Goal: Task Accomplishment & Management: Manage account settings

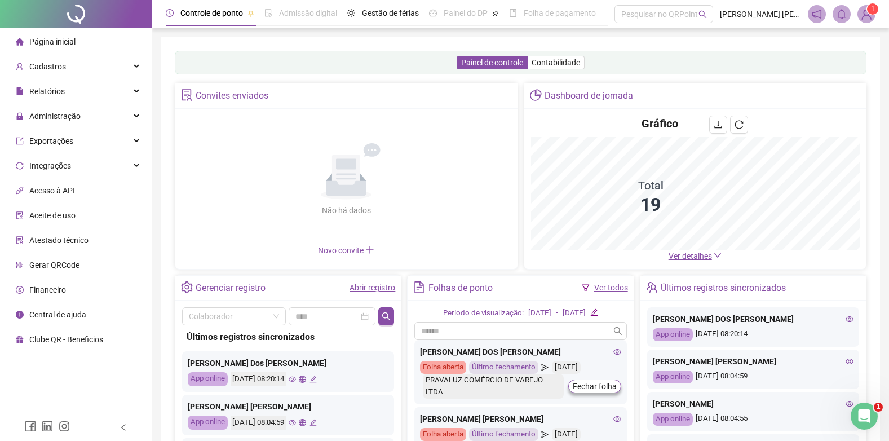
click at [686, 254] on span "Ver detalhes" at bounding box center [690, 256] width 43 height 9
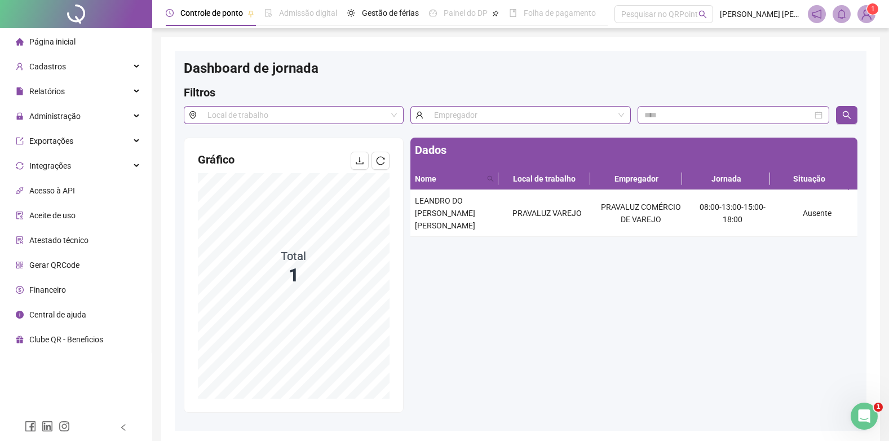
click at [55, 34] on div "Página inicial" at bounding box center [46, 41] width 60 height 23
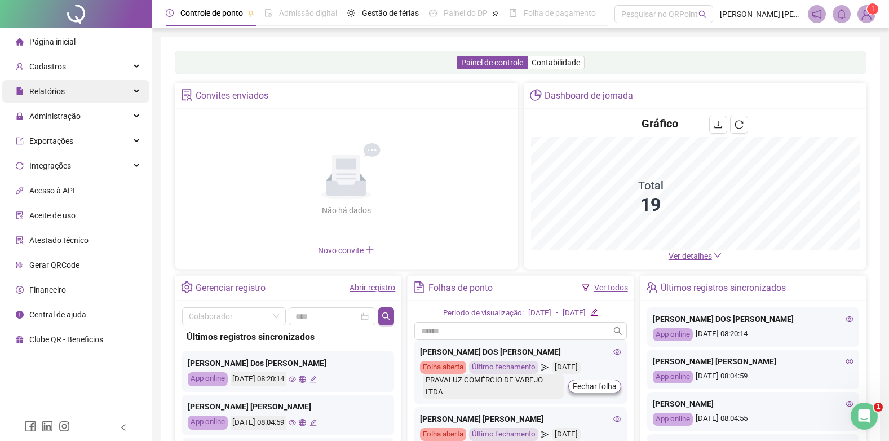
click at [70, 98] on div "Relatórios" at bounding box center [75, 91] width 147 height 23
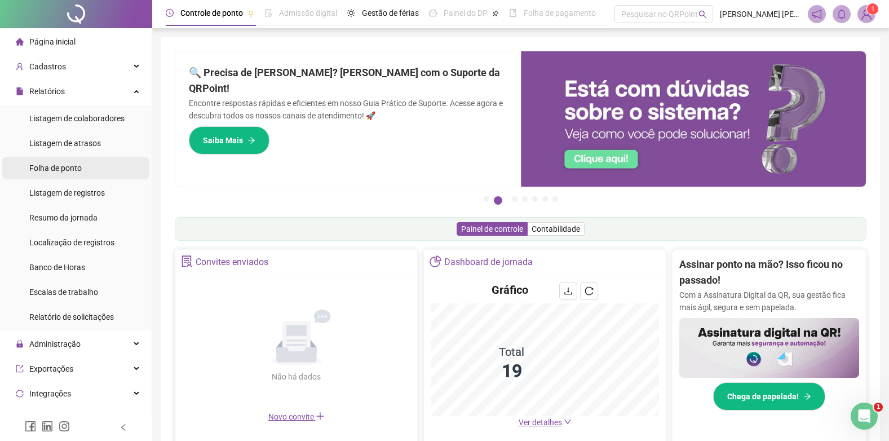
click at [56, 169] on span "Folha de ponto" at bounding box center [55, 168] width 52 height 9
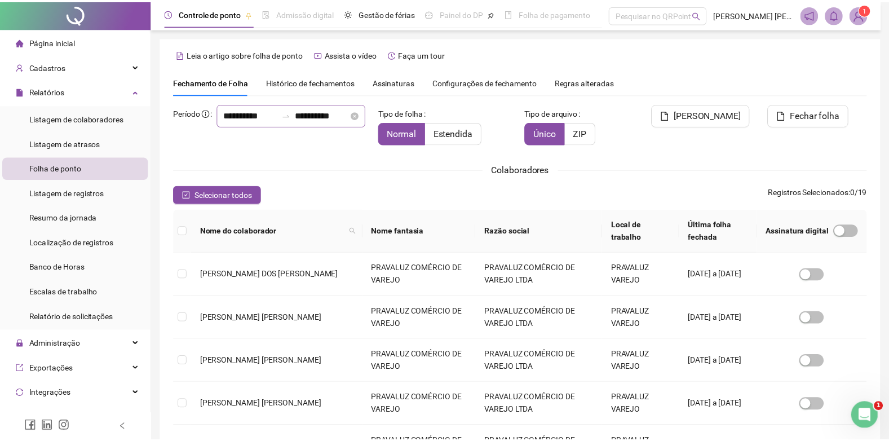
scroll to position [11, 0]
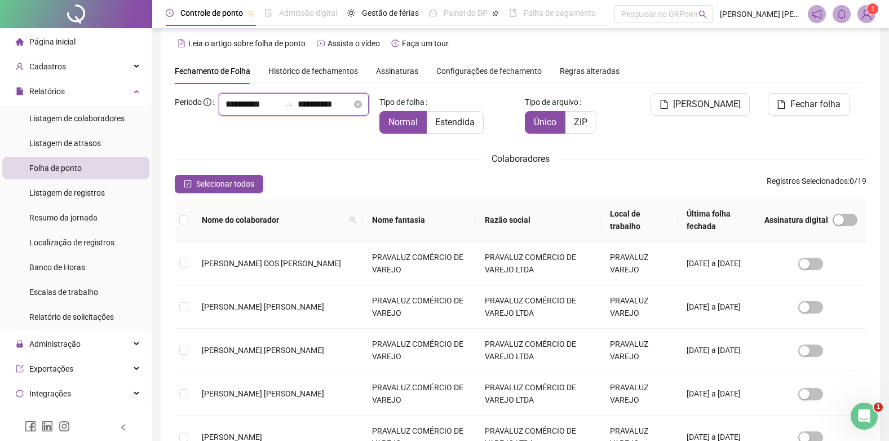
click at [298, 111] on input "**********" at bounding box center [325, 105] width 54 height 14
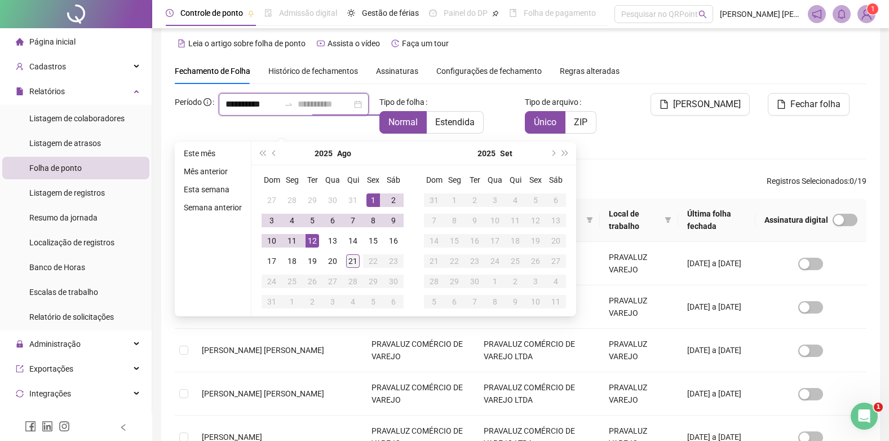
type input "**********"
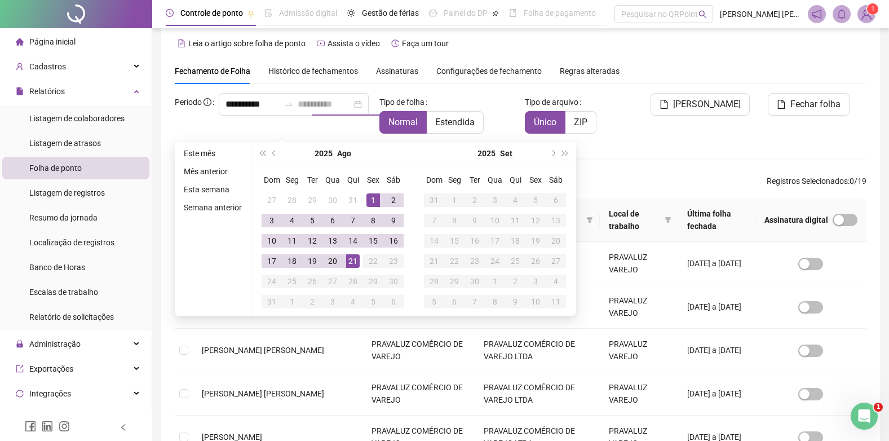
click at [354, 258] on div "21" at bounding box center [353, 261] width 14 height 14
type input "**********"
click at [451, 123] on span "Estendida" at bounding box center [454, 122] width 39 height 11
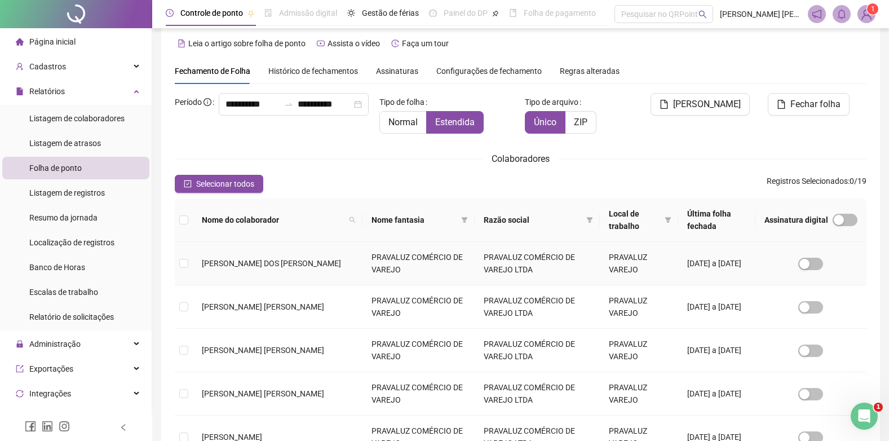
scroll to position [344, 0]
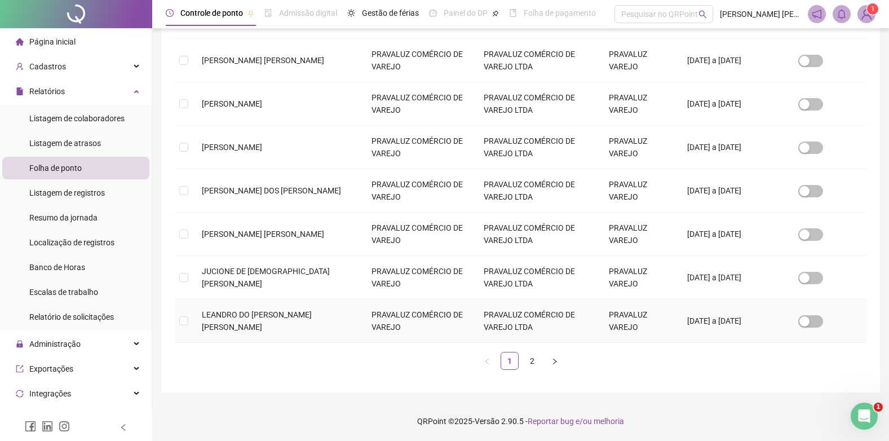
click at [189, 321] on td at bounding box center [184, 320] width 18 height 43
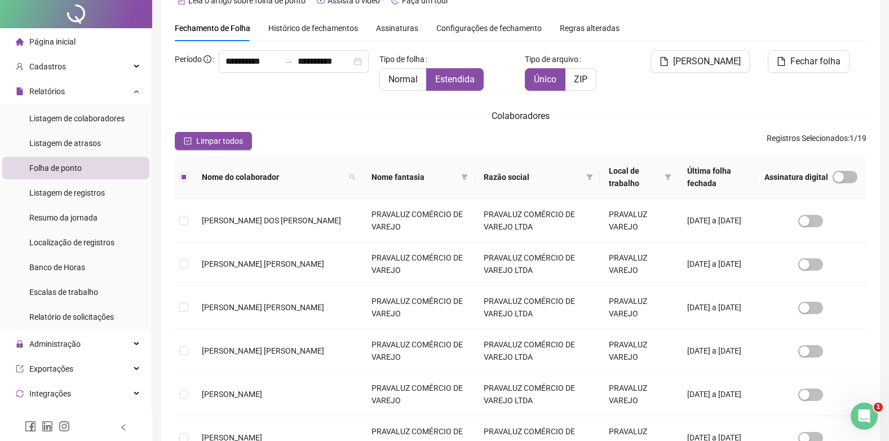
scroll to position [0, 0]
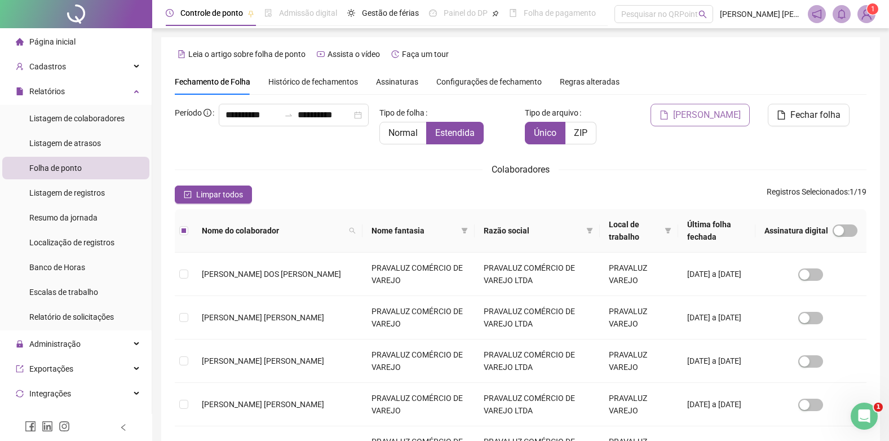
click at [721, 107] on button "[PERSON_NAME]" at bounding box center [700, 115] width 99 height 23
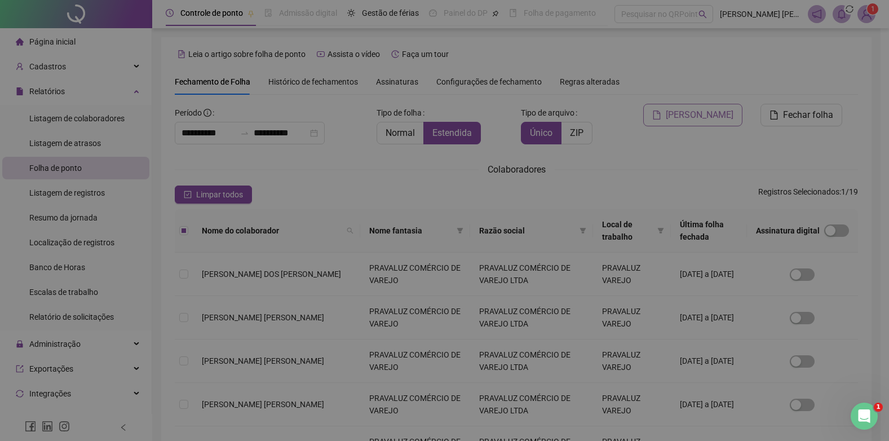
scroll to position [11, 0]
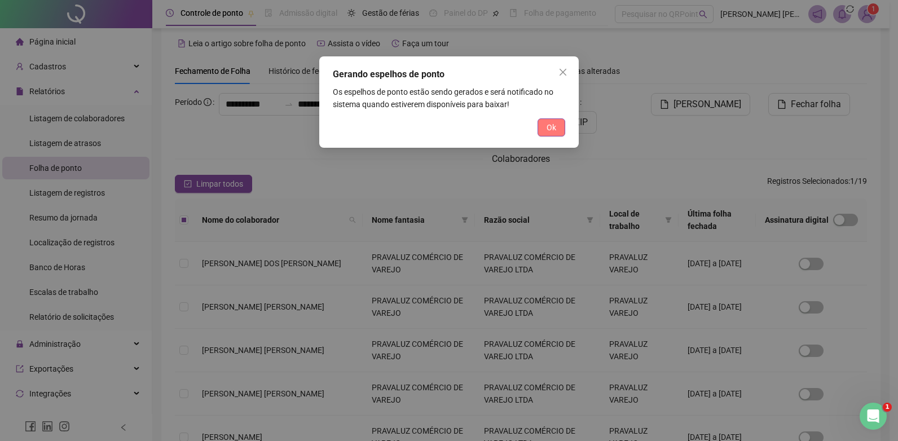
click at [544, 131] on button "Ok" at bounding box center [551, 127] width 28 height 18
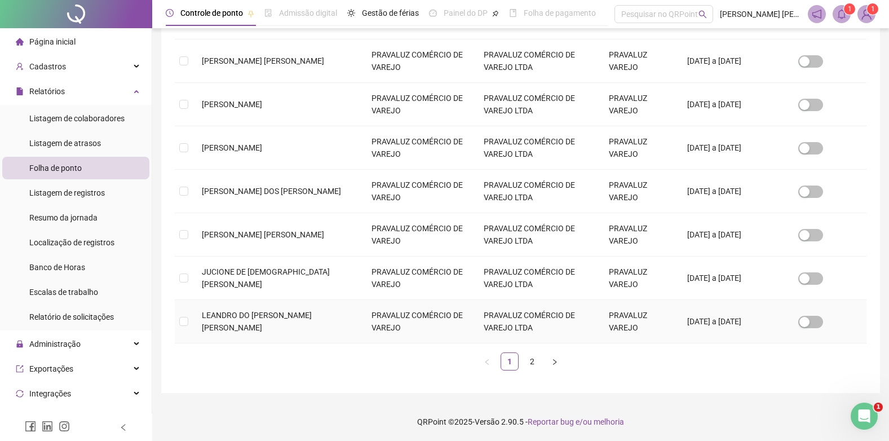
scroll to position [344, 0]
click at [536, 362] on link "2" at bounding box center [532, 360] width 17 height 17
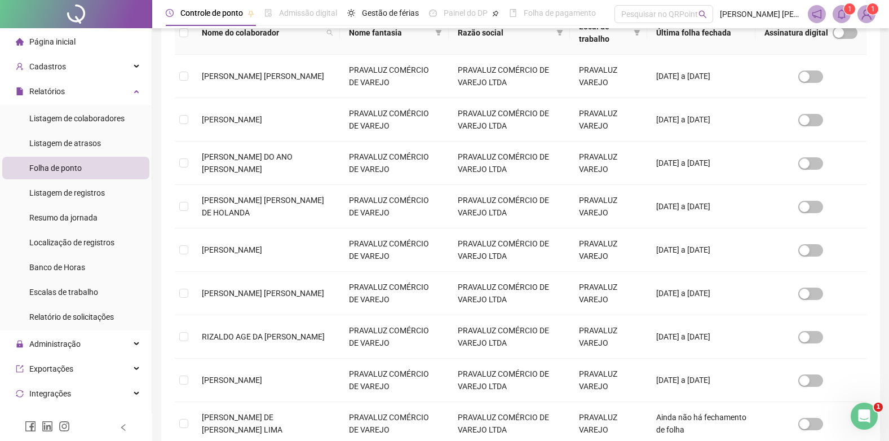
scroll to position [301, 0]
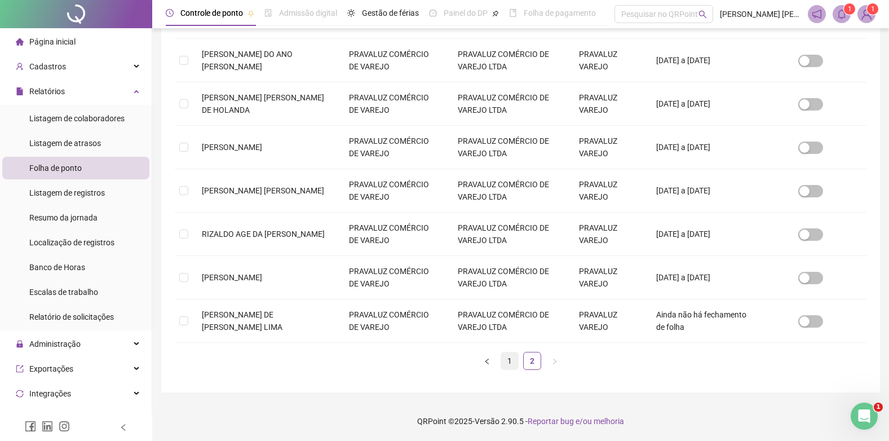
click at [509, 359] on link "1" at bounding box center [509, 360] width 17 height 17
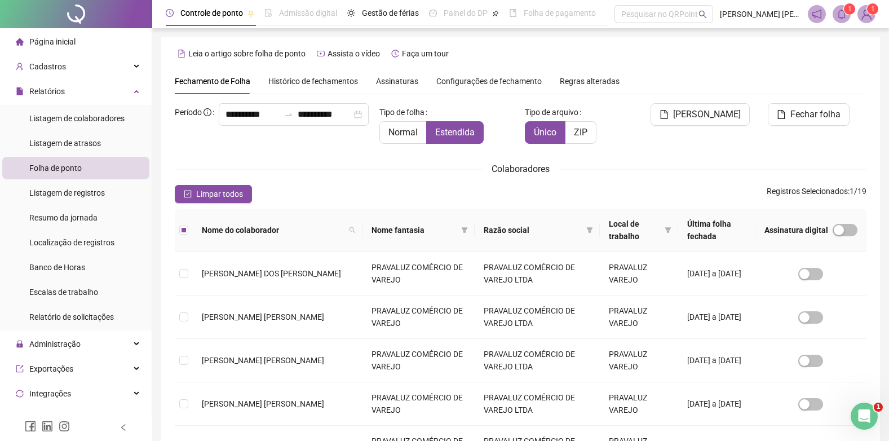
scroll to position [0, 0]
drag, startPoint x: 703, startPoint y: 111, endPoint x: 751, endPoint y: 217, distance: 116.6
click at [704, 111] on span "[PERSON_NAME]" at bounding box center [707, 115] width 68 height 14
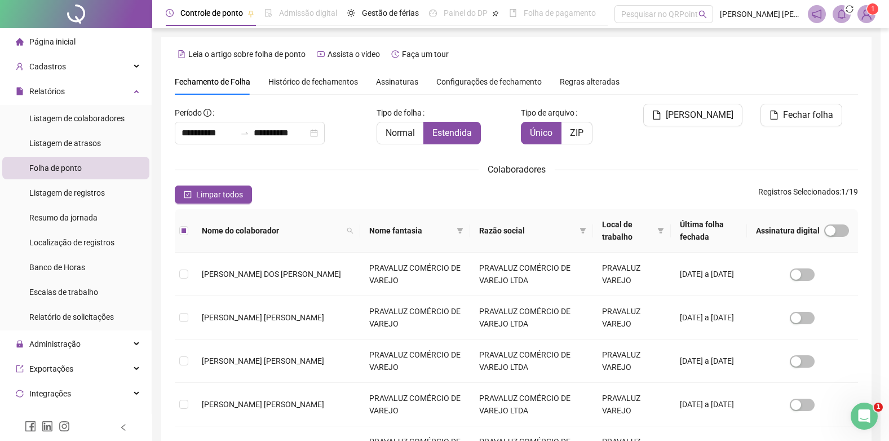
scroll to position [11, 0]
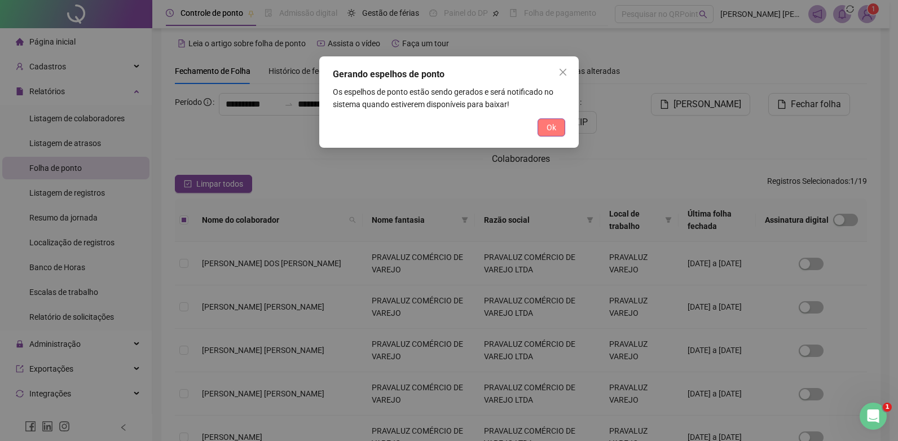
click at [556, 126] on button "Ok" at bounding box center [551, 127] width 28 height 18
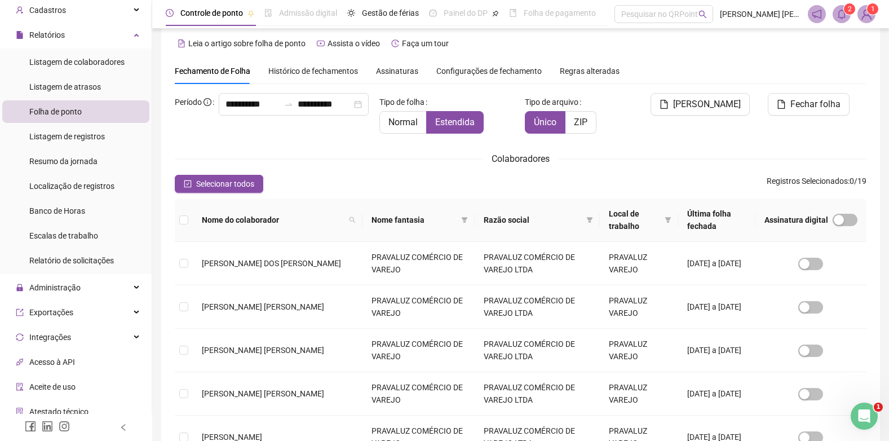
scroll to position [140, 0]
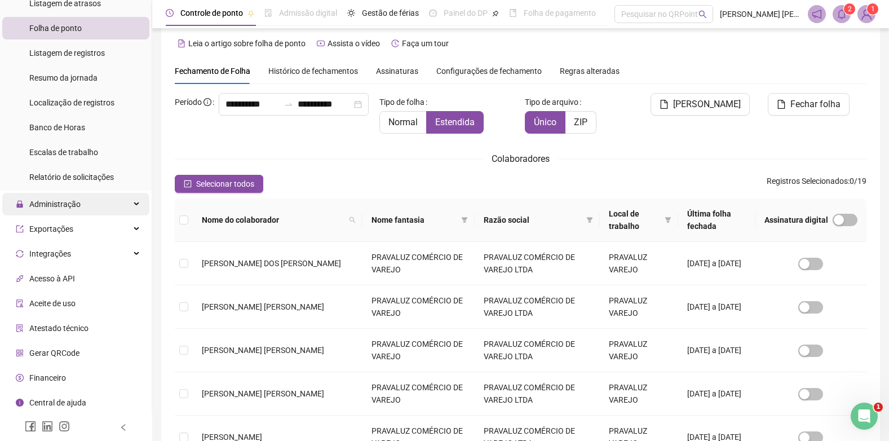
click at [58, 202] on span "Administração" at bounding box center [54, 204] width 51 height 9
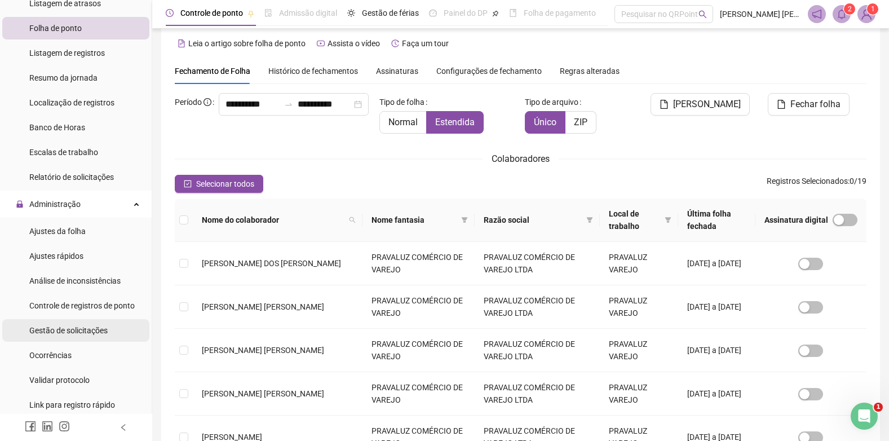
click at [59, 334] on span "Gestão de solicitações" at bounding box center [68, 330] width 78 height 9
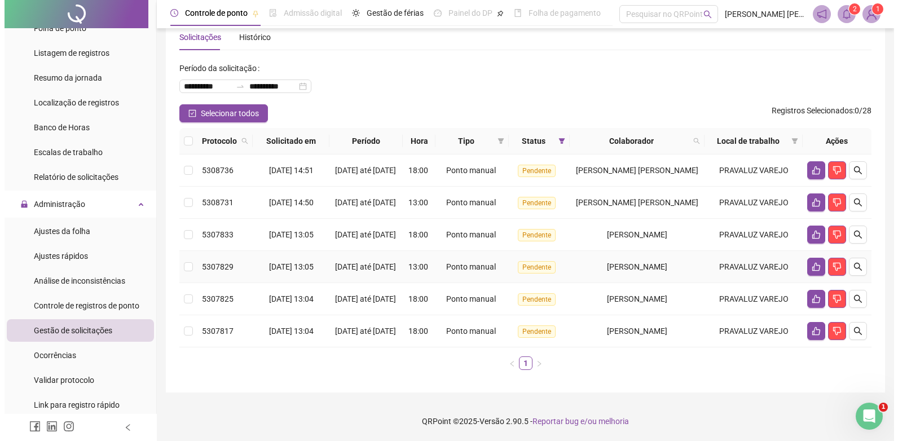
scroll to position [56, 0]
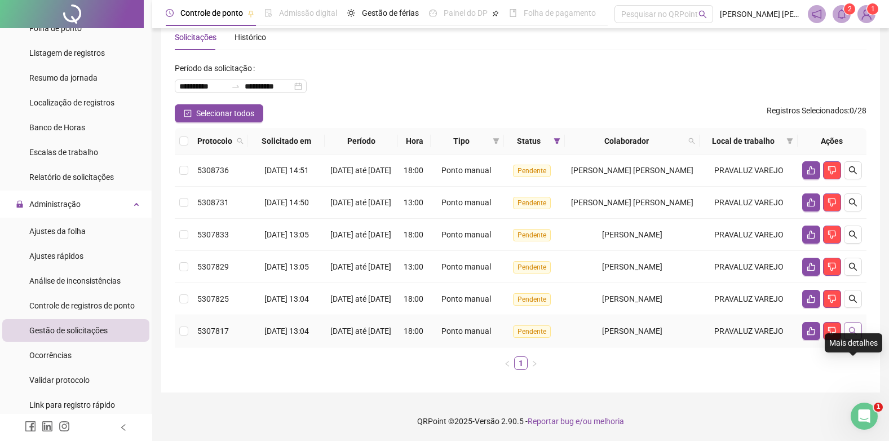
click at [856, 336] on icon "search" at bounding box center [853, 331] width 9 height 9
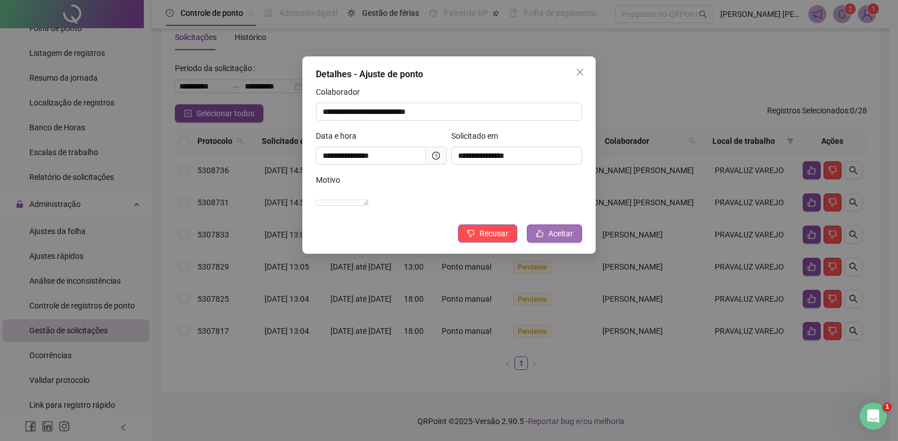
click at [558, 240] on span "Aceitar" at bounding box center [560, 233] width 25 height 12
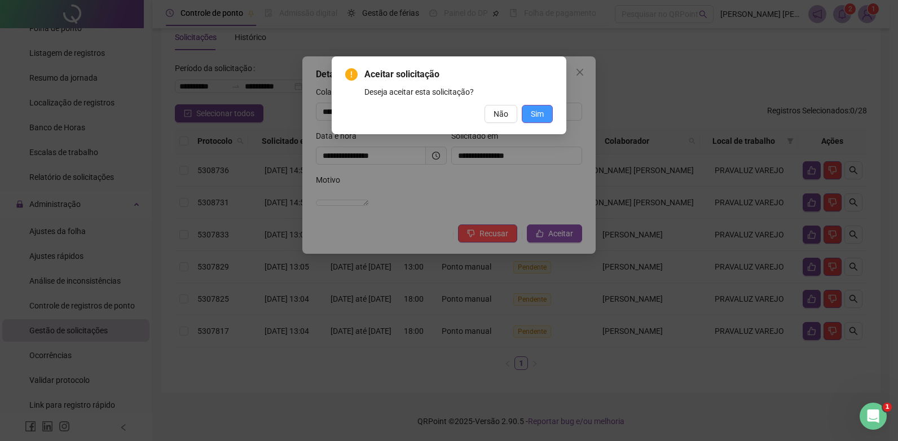
click at [543, 114] on span "Sim" at bounding box center [537, 114] width 13 height 12
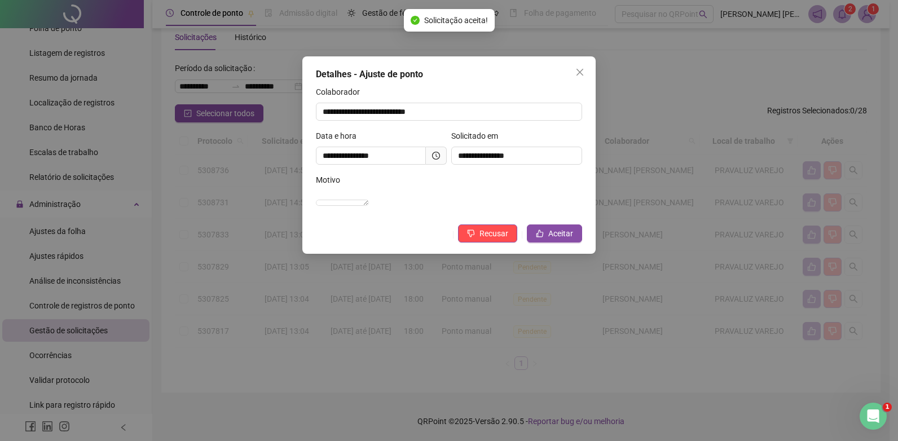
scroll to position [28, 0]
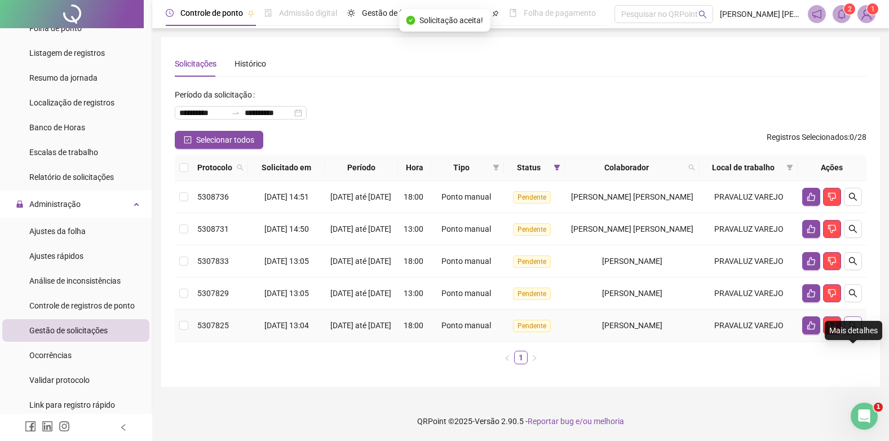
click at [853, 325] on icon "search" at bounding box center [853, 325] width 9 height 9
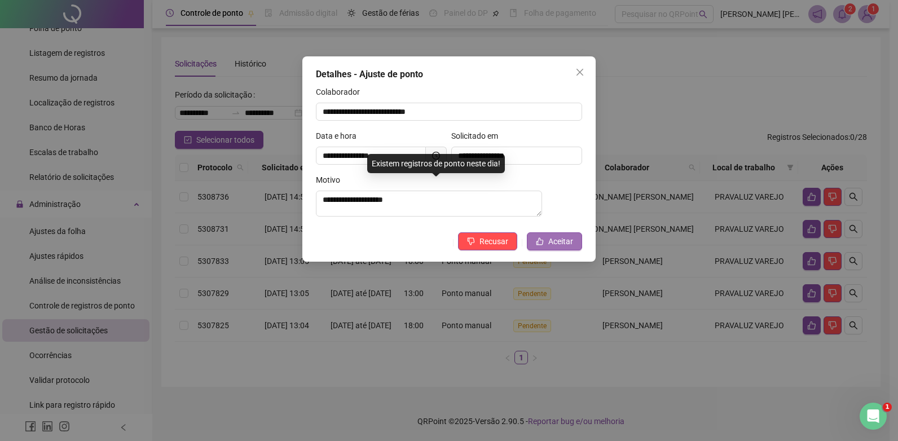
click at [553, 245] on span "Aceitar" at bounding box center [560, 241] width 25 height 12
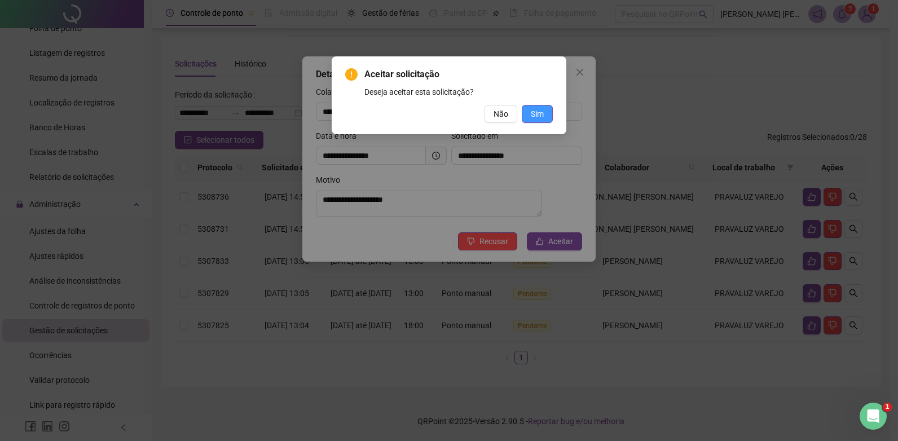
click at [532, 115] on span "Sim" at bounding box center [537, 114] width 13 height 12
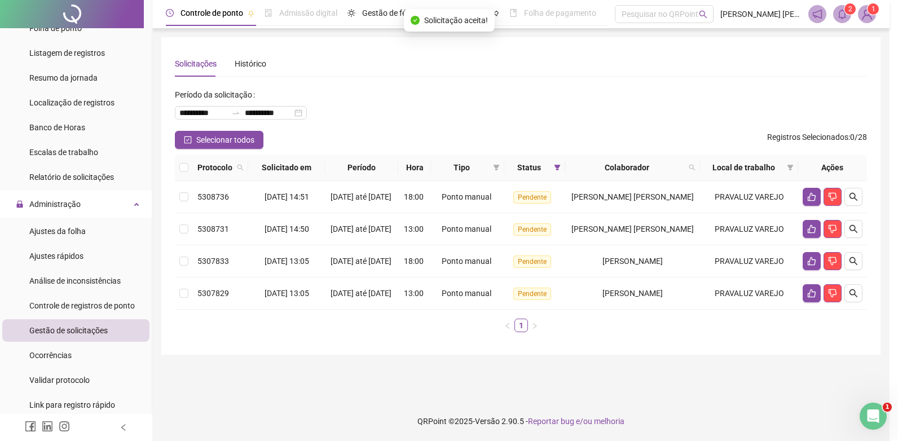
scroll to position [0, 0]
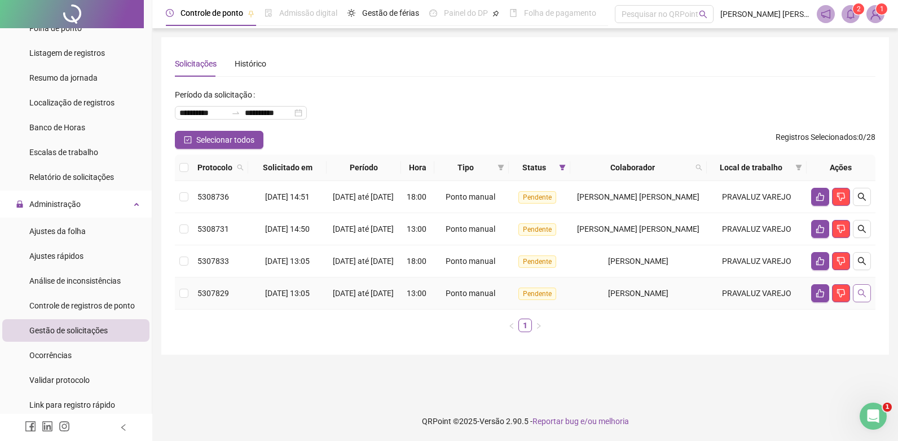
click at [865, 298] on icon "search" at bounding box center [861, 293] width 9 height 9
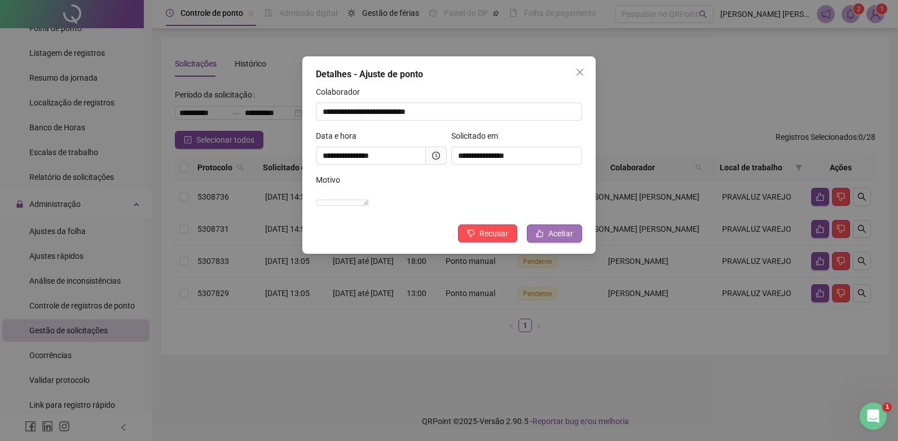
click at [562, 240] on span "Aceitar" at bounding box center [560, 233] width 25 height 12
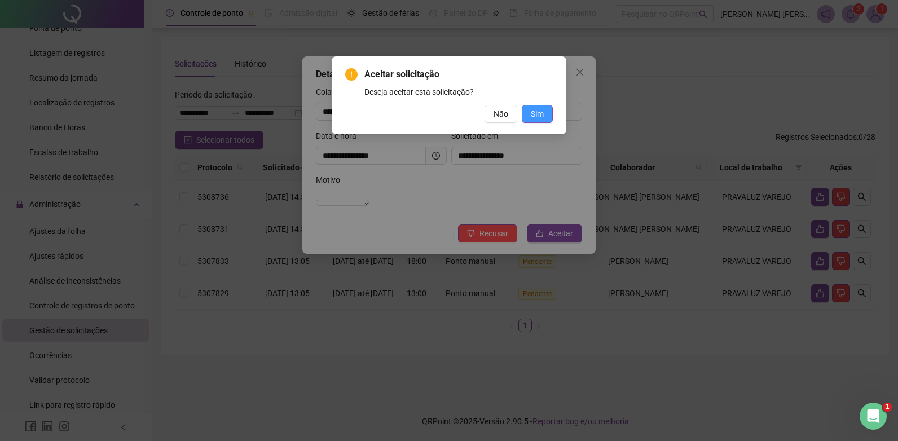
click at [537, 118] on span "Sim" at bounding box center [537, 114] width 13 height 12
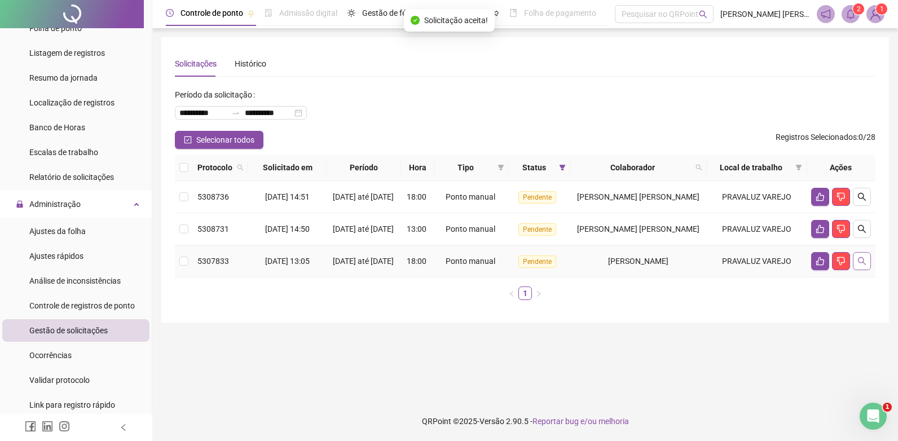
click at [866, 266] on icon "search" at bounding box center [861, 261] width 9 height 9
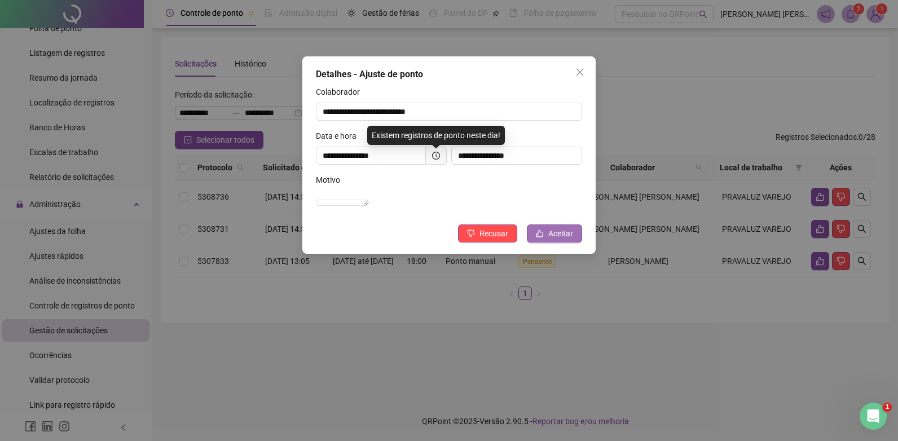
click at [553, 240] on span "Aceitar" at bounding box center [560, 233] width 25 height 12
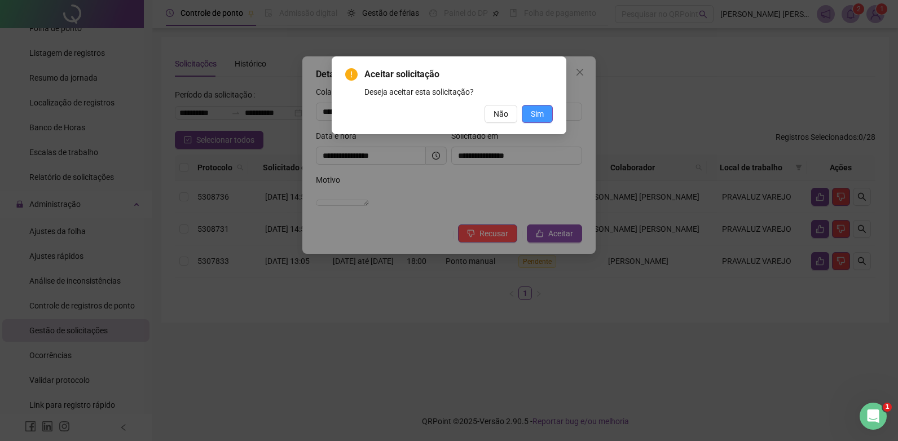
click at [544, 117] on button "Sim" at bounding box center [537, 114] width 31 height 18
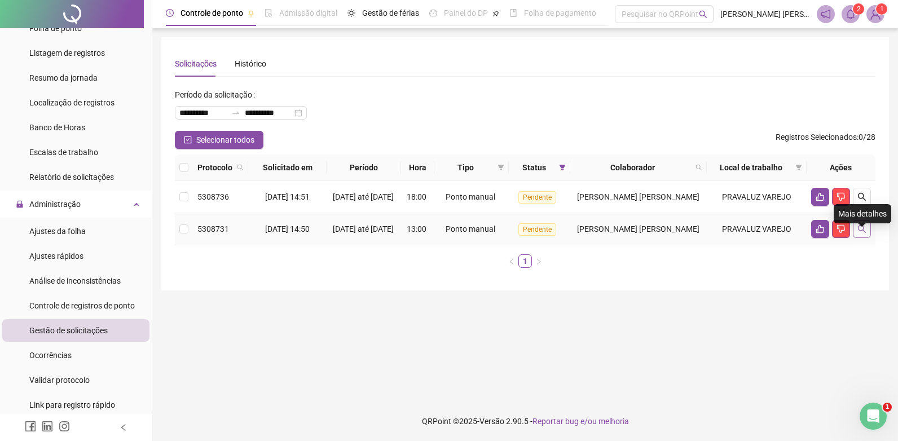
click at [867, 235] on button "button" at bounding box center [862, 229] width 18 height 18
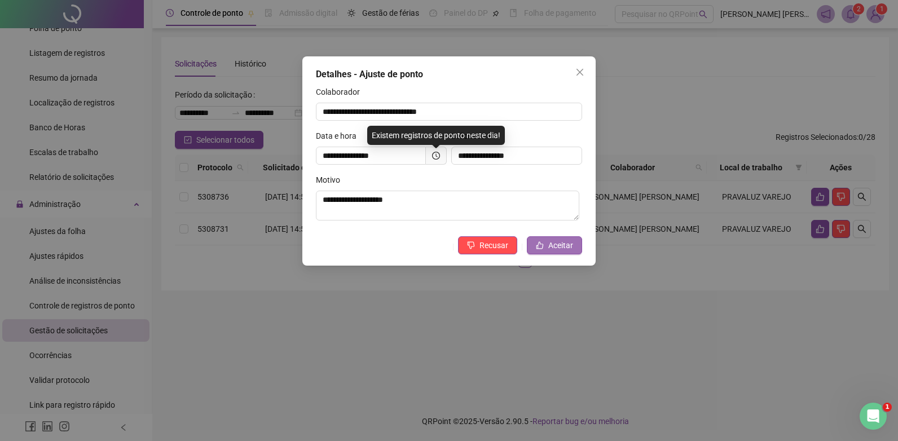
click at [562, 246] on span "Aceitar" at bounding box center [560, 245] width 25 height 12
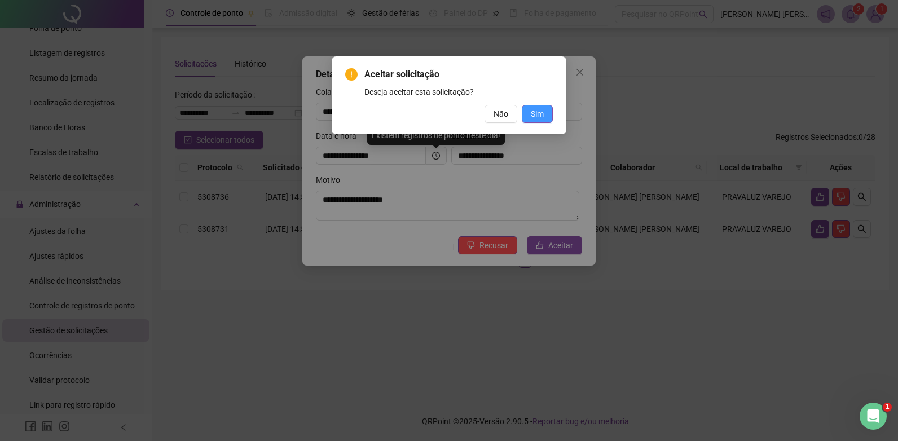
click at [532, 113] on span "Sim" at bounding box center [537, 114] width 13 height 12
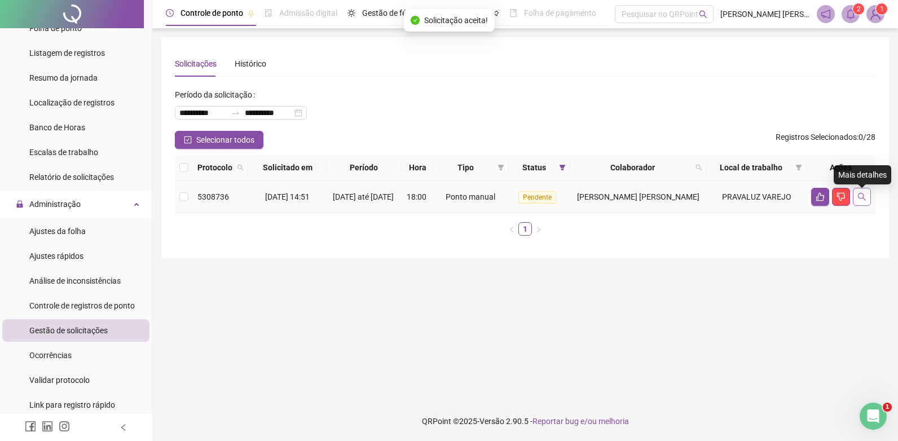
click at [862, 200] on icon "search" at bounding box center [861, 196] width 9 height 9
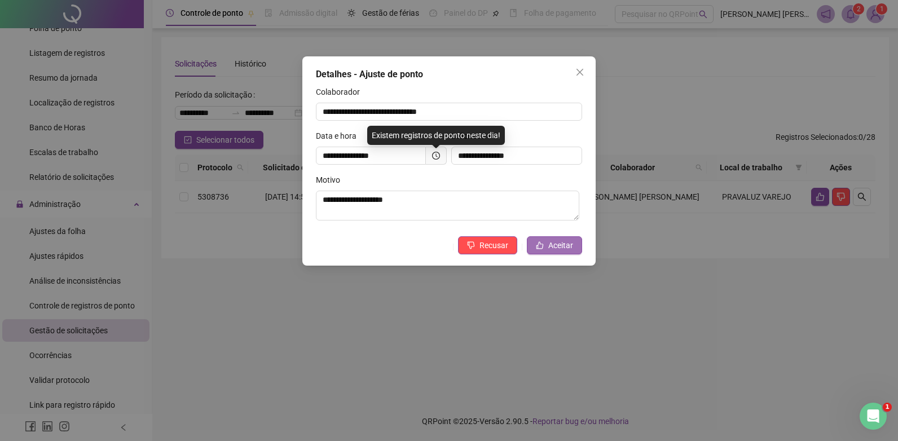
click at [564, 246] on span "Aceitar" at bounding box center [560, 245] width 25 height 12
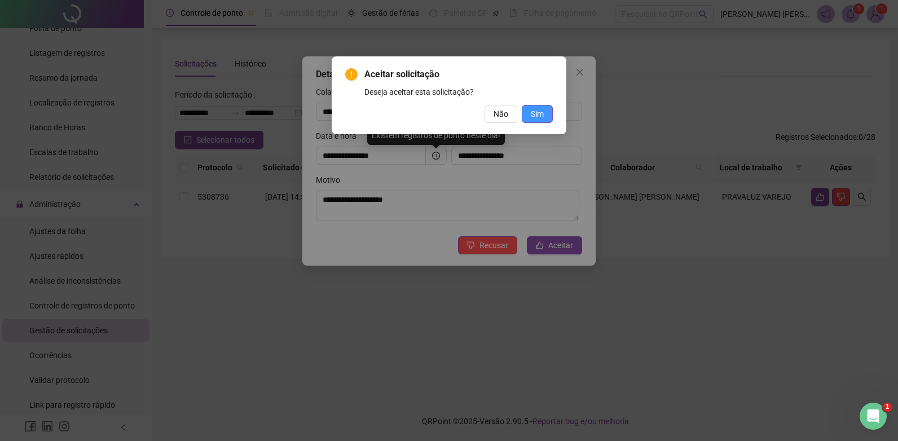
click at [535, 113] on span "Sim" at bounding box center [537, 114] width 13 height 12
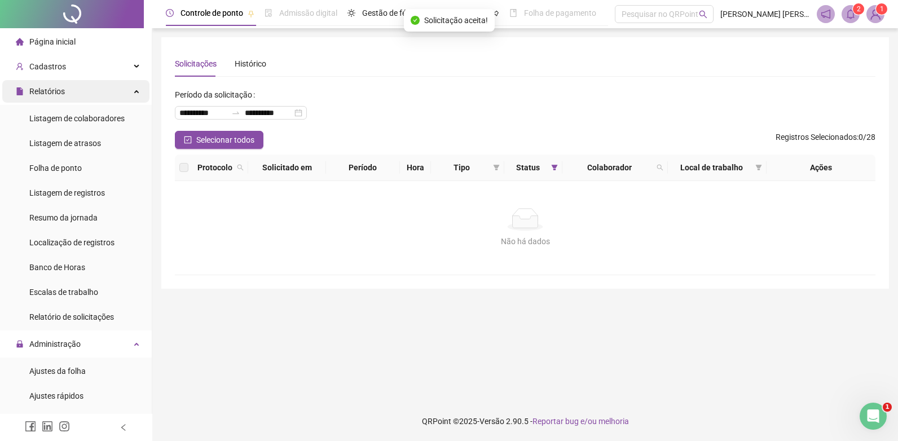
click at [86, 93] on div "Relatórios" at bounding box center [75, 91] width 147 height 23
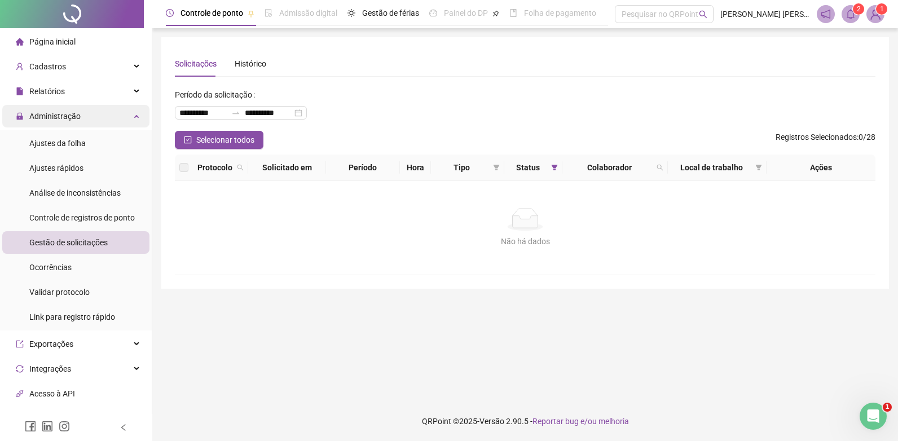
click at [87, 116] on div "Administração" at bounding box center [75, 116] width 147 height 23
